Goal: Information Seeking & Learning: Check status

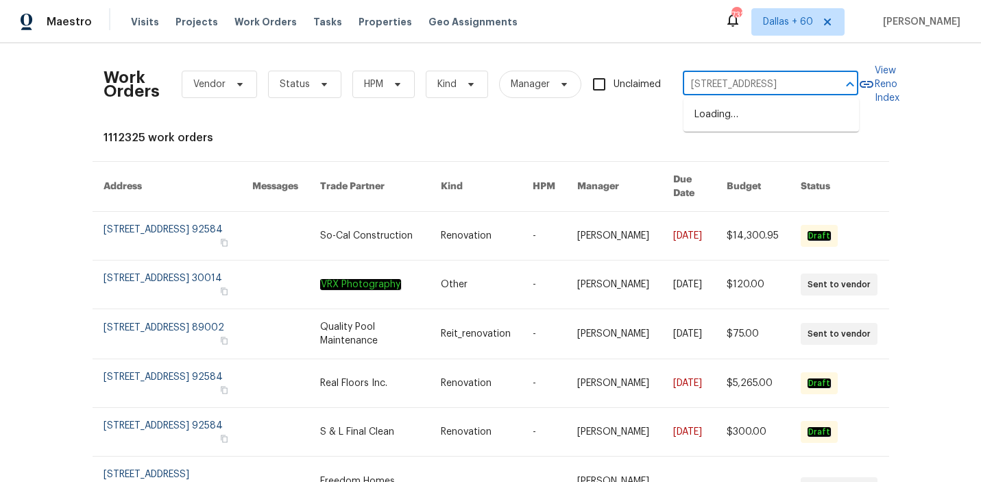
scroll to position [0, 16]
type input "[STREET_ADDRESS]"
click at [734, 109] on li "[STREET_ADDRESS]" at bounding box center [770, 115] width 175 height 23
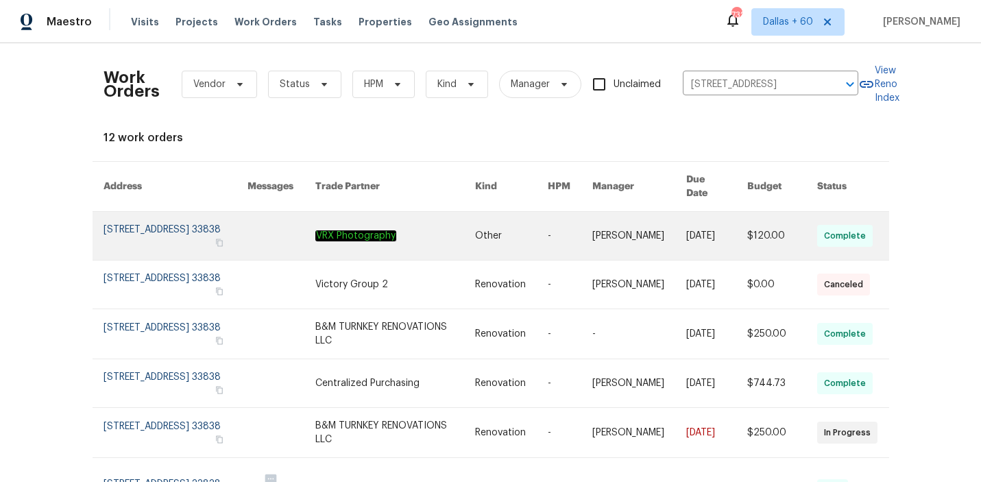
click at [507, 226] on link at bounding box center [511, 236] width 73 height 48
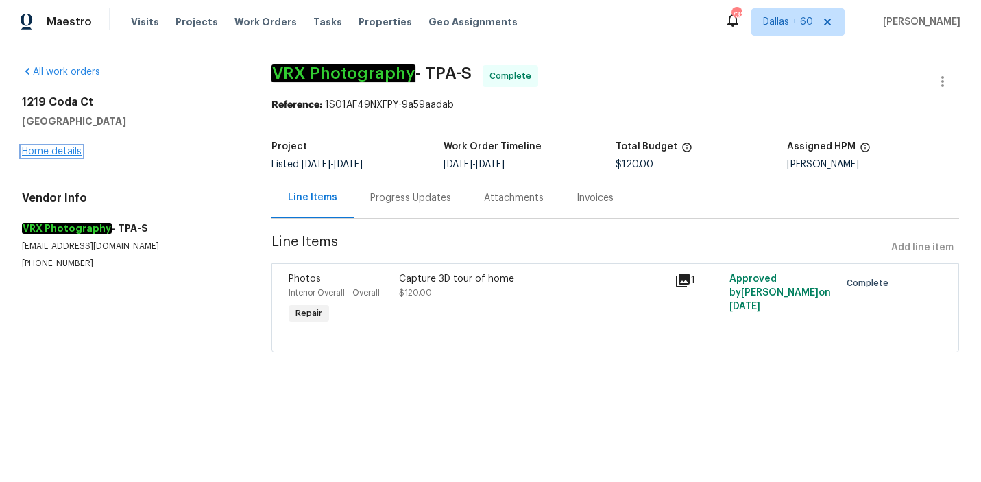
click at [53, 151] on link "Home details" at bounding box center [52, 152] width 60 height 10
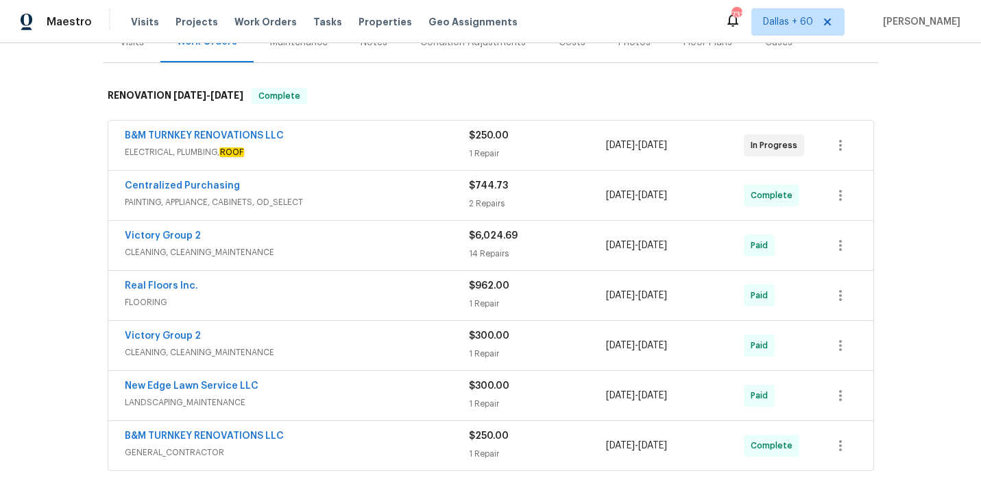
scroll to position [138, 0]
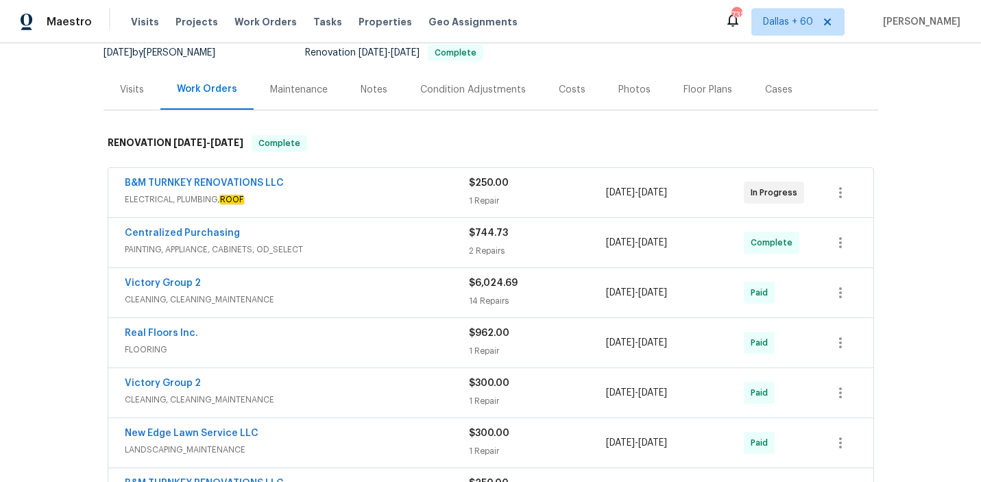
click at [361, 195] on span "ELECTRICAL, PLUMBING, ROOF" at bounding box center [297, 200] width 344 height 14
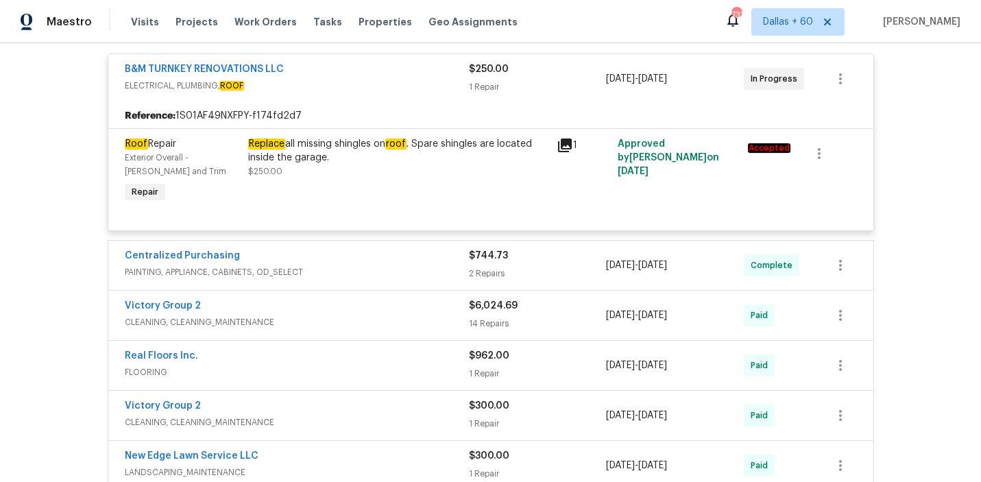
scroll to position [268, 0]
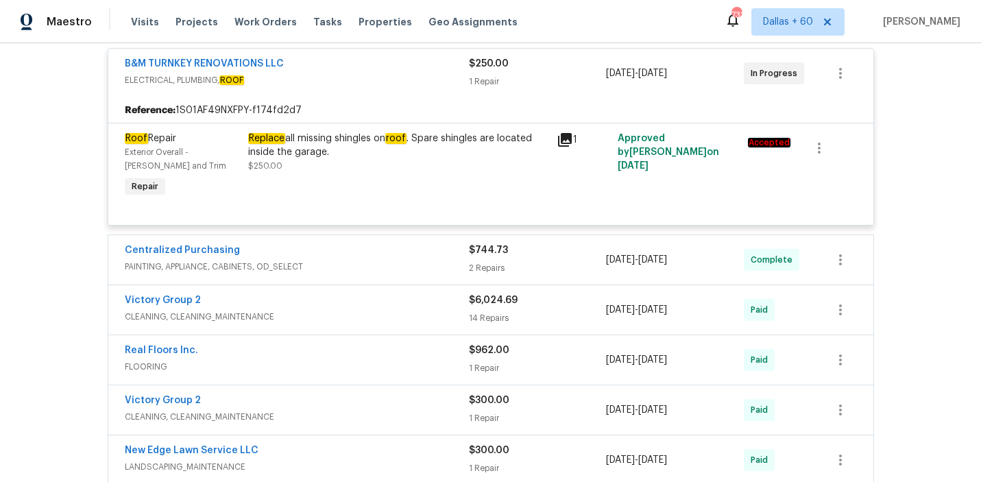
click at [362, 265] on span "PAINTING, APPLIANCE, CABINETS, OD_SELECT" at bounding box center [297, 267] width 344 height 14
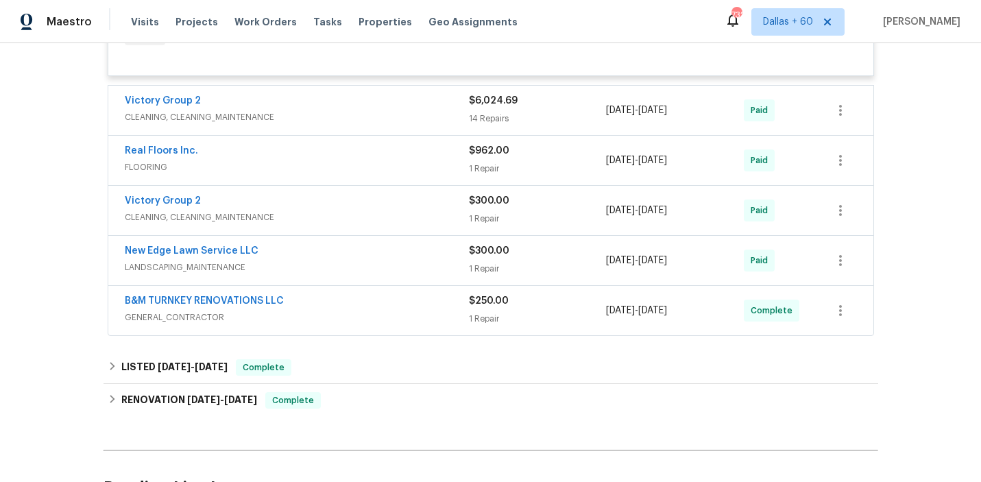
scroll to position [680, 0]
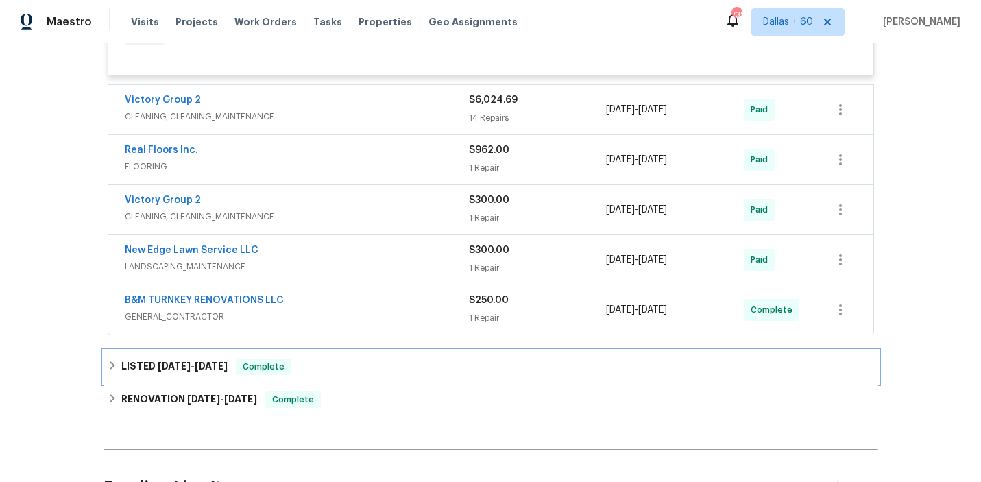
click at [371, 374] on div "LISTED [DATE] - [DATE] Complete" at bounding box center [491, 367] width 766 height 16
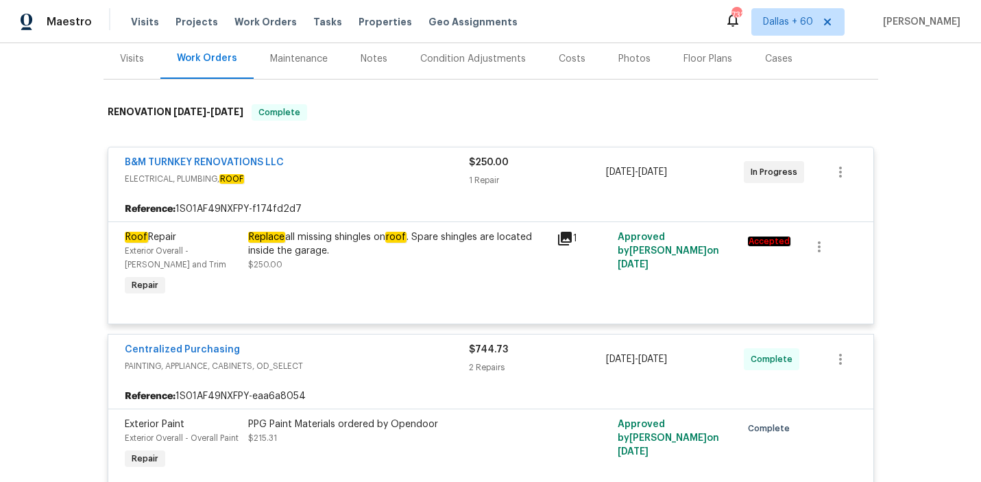
scroll to position [164, 0]
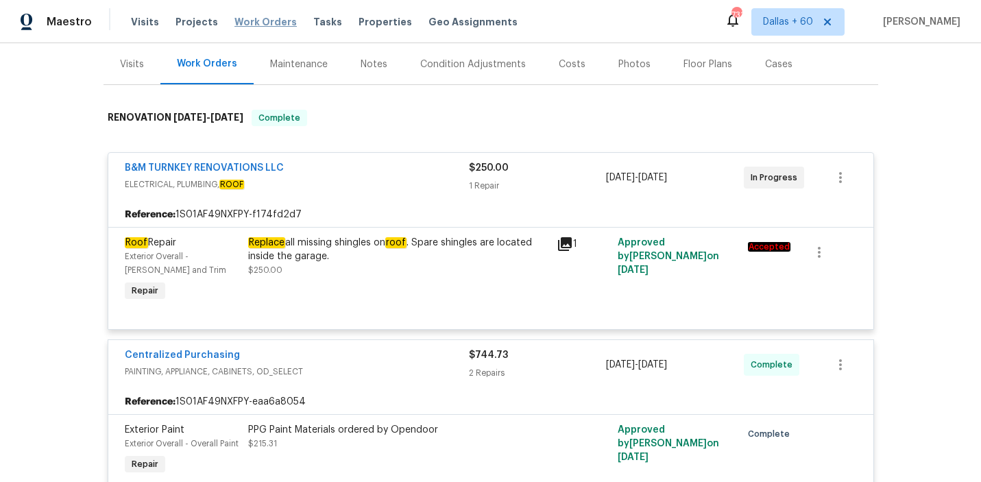
click at [253, 16] on span "Work Orders" at bounding box center [265, 22] width 62 height 14
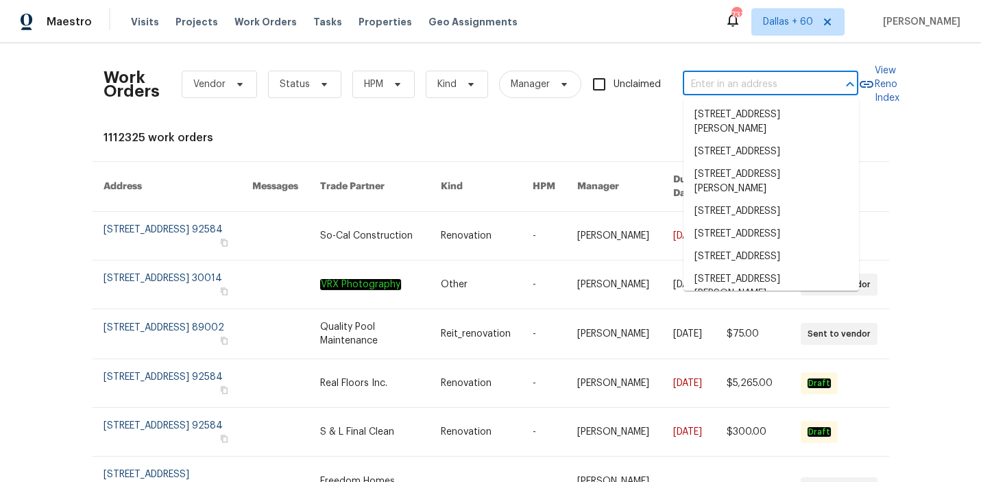
click at [731, 88] on input "text" at bounding box center [751, 84] width 137 height 21
paste input "[STREET_ADDRESS]"
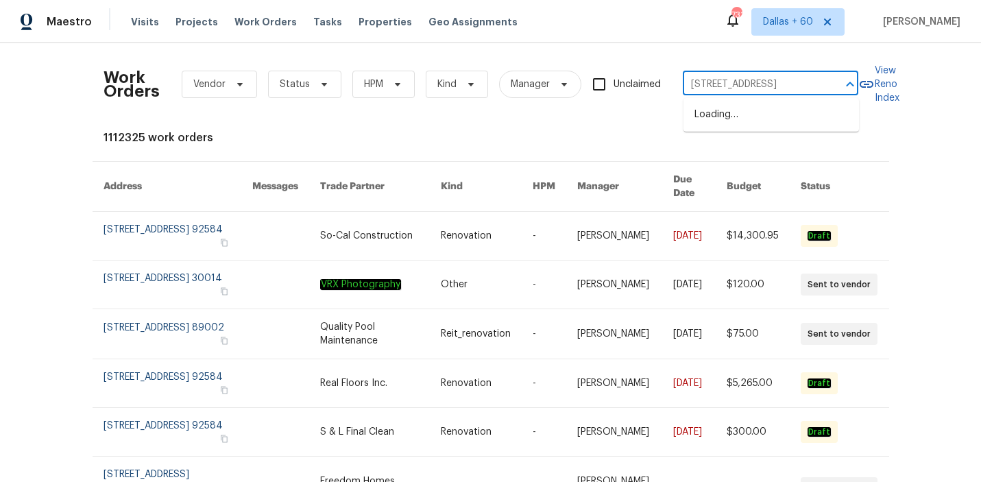
type input "[STREET_ADDRESS]"
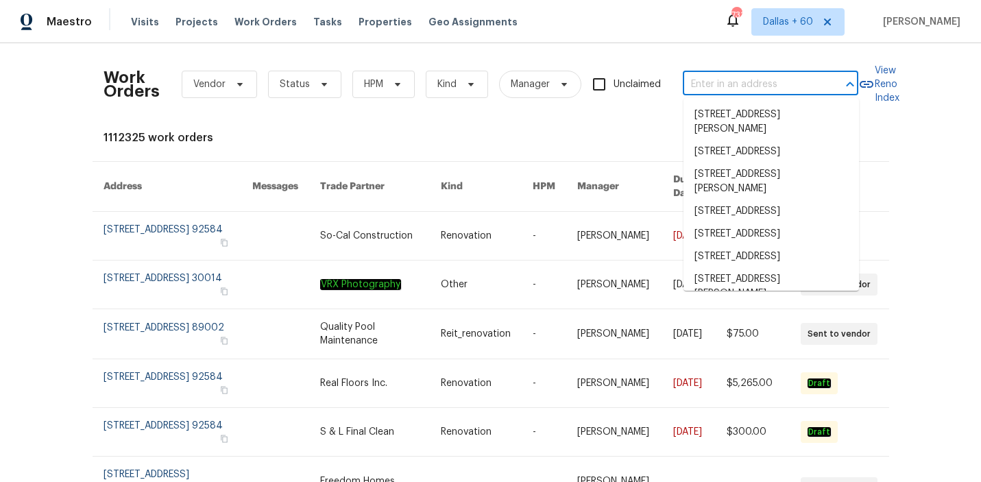
click at [729, 90] on input "text" at bounding box center [751, 84] width 137 height 21
paste input "[STREET_ADDRESS]"
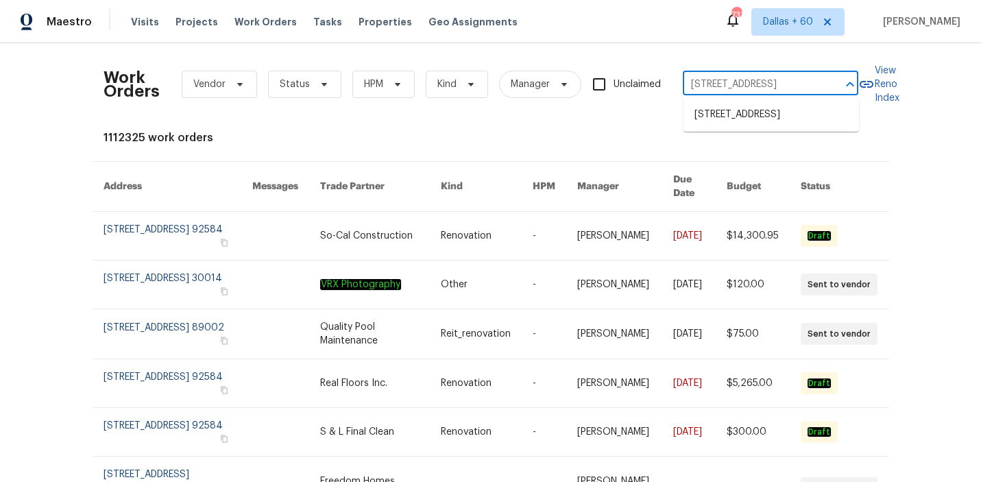
type input "[STREET_ADDRESS]"
click at [739, 119] on li "[STREET_ADDRESS]" at bounding box center [770, 115] width 175 height 23
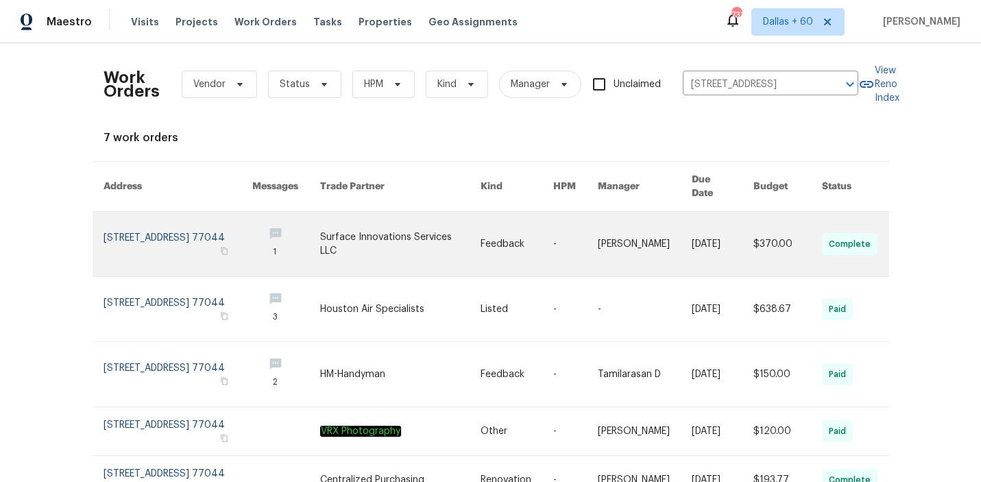
click at [574, 235] on link at bounding box center [575, 244] width 45 height 64
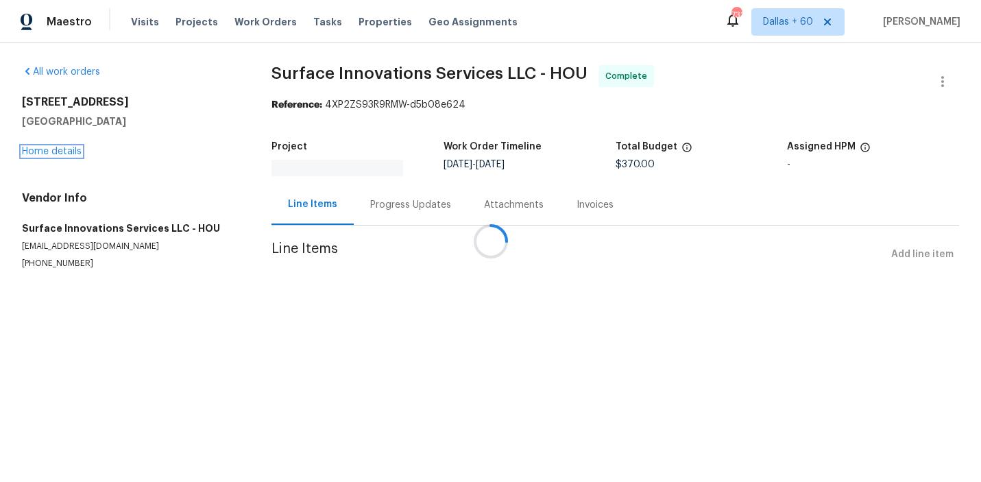
click at [64, 154] on link "Home details" at bounding box center [52, 152] width 60 height 10
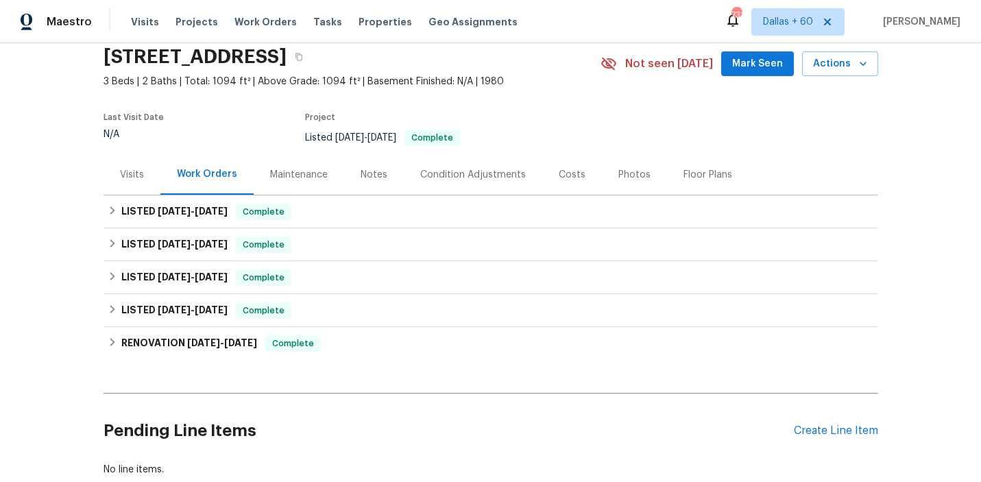
scroll to position [109, 0]
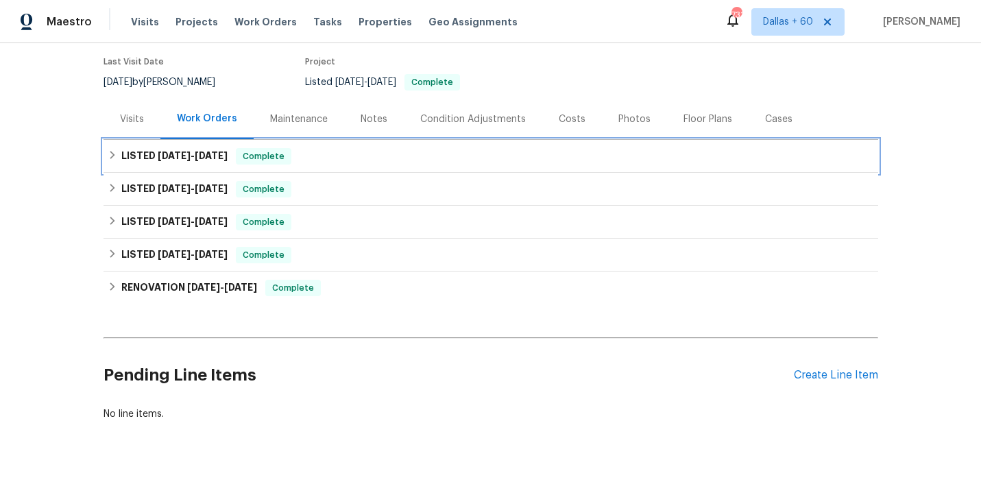
click at [350, 166] on div "LISTED [DATE] - [DATE] Complete" at bounding box center [491, 156] width 775 height 33
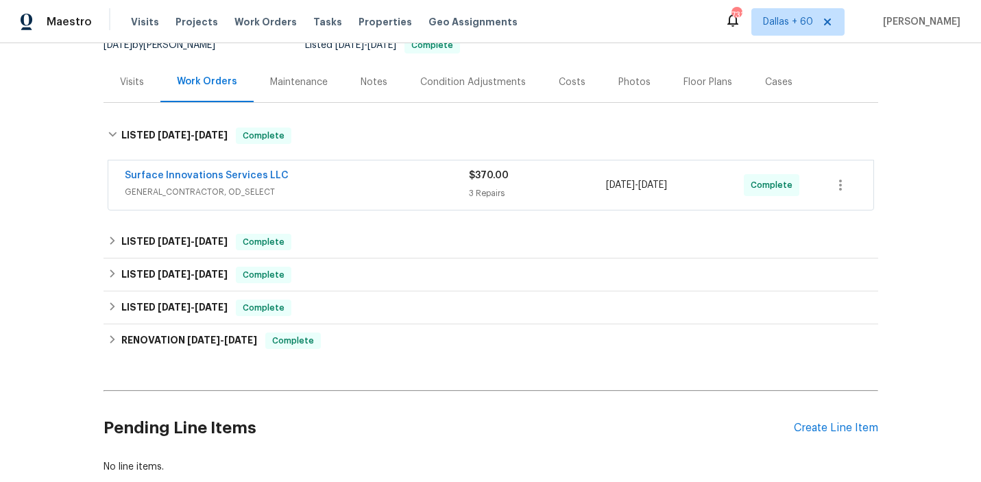
click at [352, 173] on div "Surface Innovations Services LLC" at bounding box center [297, 177] width 344 height 16
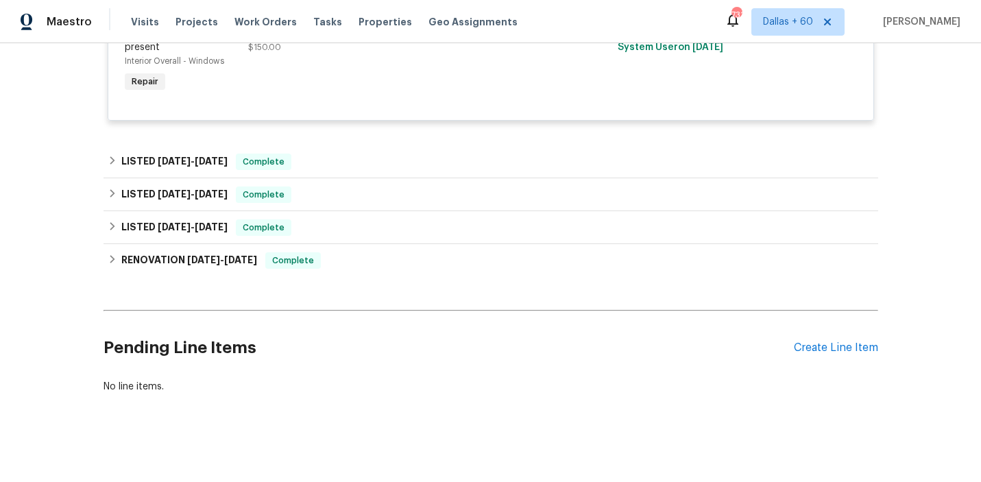
scroll to position [634, 0]
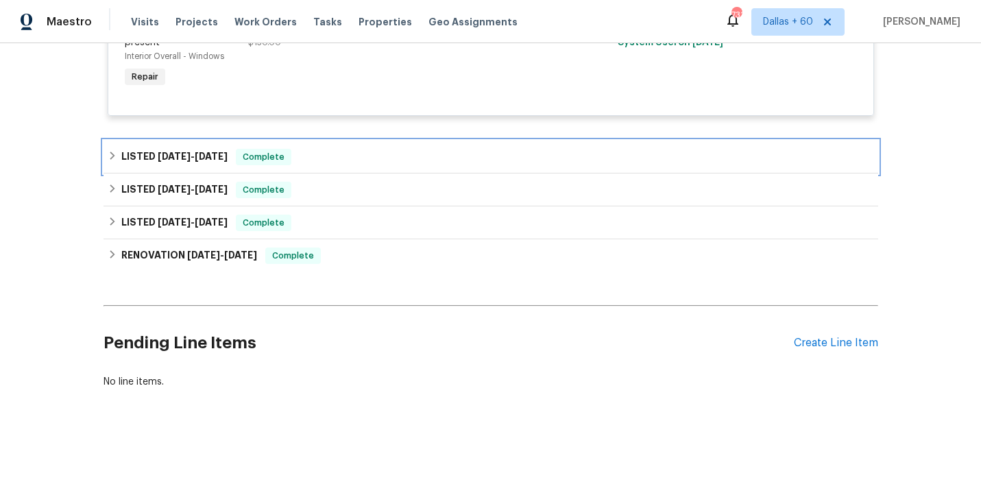
click at [341, 153] on div "LISTED [DATE] - [DATE] Complete" at bounding box center [491, 157] width 766 height 16
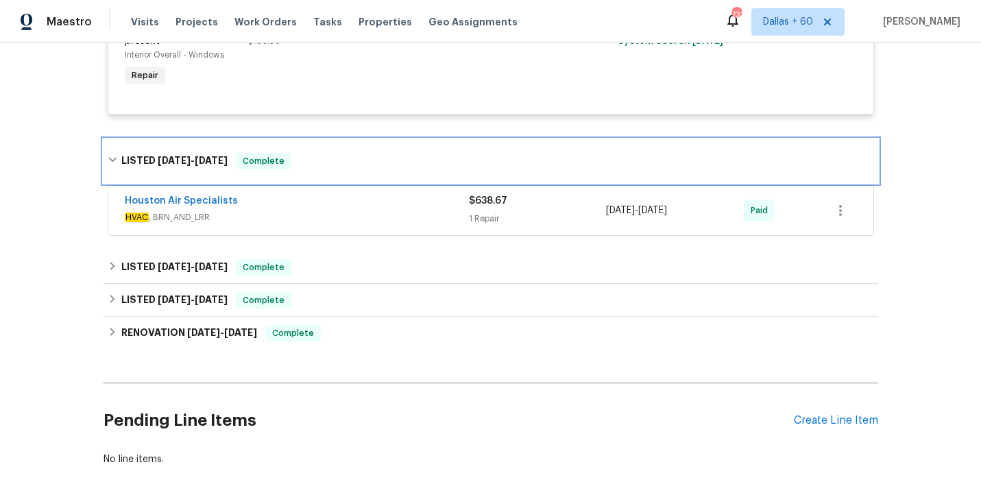
scroll to position [669, 0]
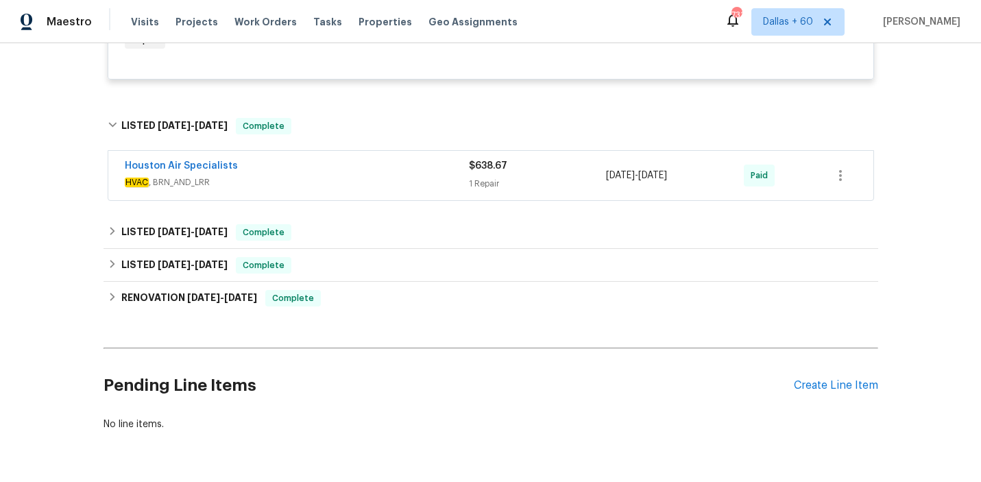
click at [345, 169] on div "Houston Air Specialists" at bounding box center [297, 167] width 344 height 16
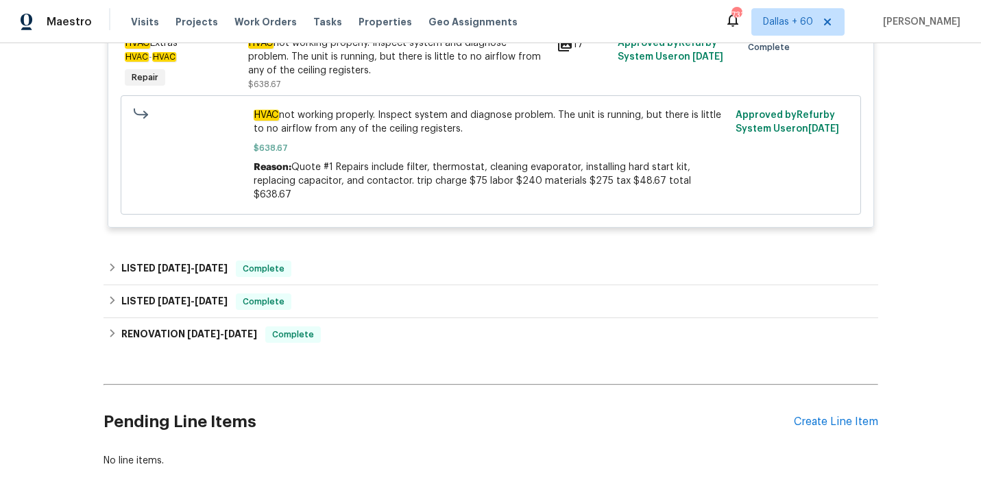
scroll to position [879, 0]
